Goal: Transaction & Acquisition: Purchase product/service

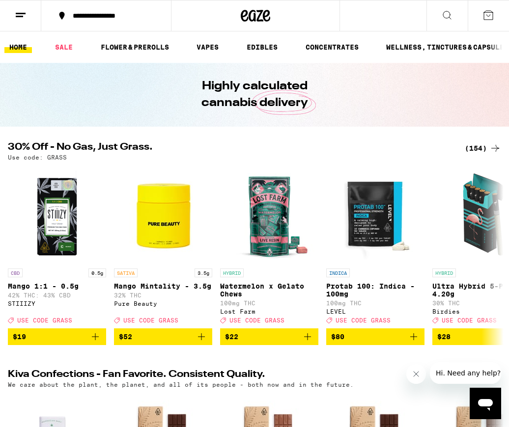
click at [477, 146] on div "(154)" at bounding box center [483, 148] width 36 height 12
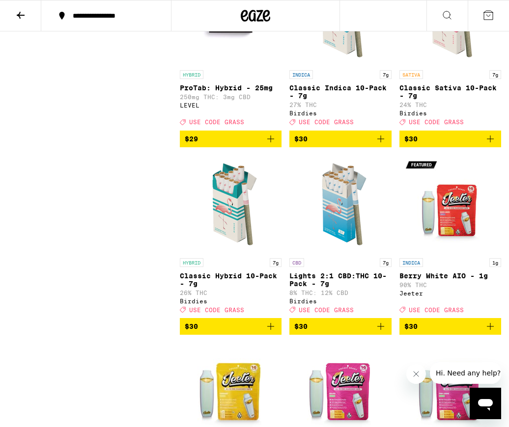
scroll to position [5384, 0]
